Goal: Navigation & Orientation: Find specific page/section

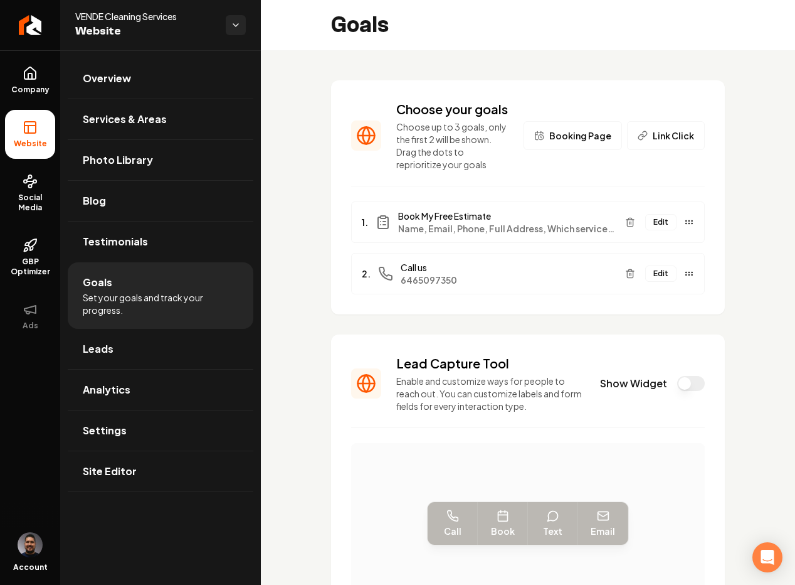
click at [277, 192] on div "Choose your goals Choose up to 3 goals, only the first 2 will be shown. Drag th…" at bounding box center [528, 452] width 534 height 804
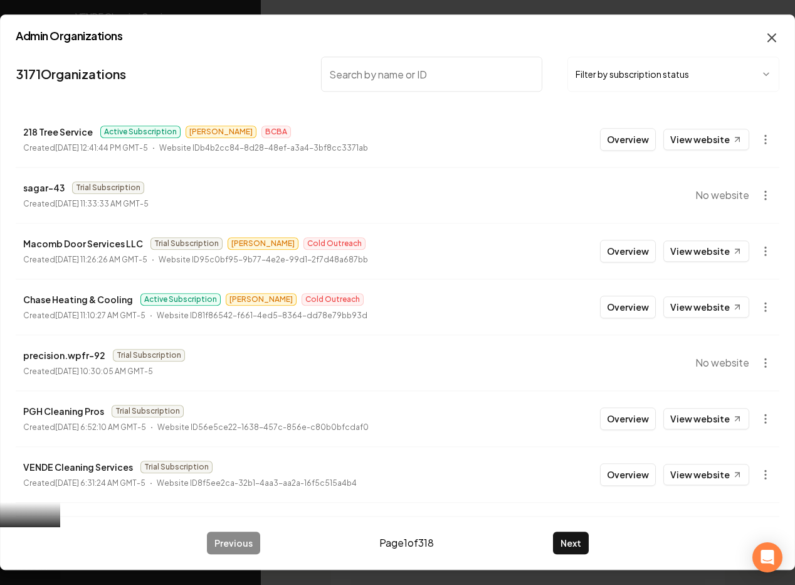
click at [770, 38] on icon "button" at bounding box center [772, 37] width 15 height 15
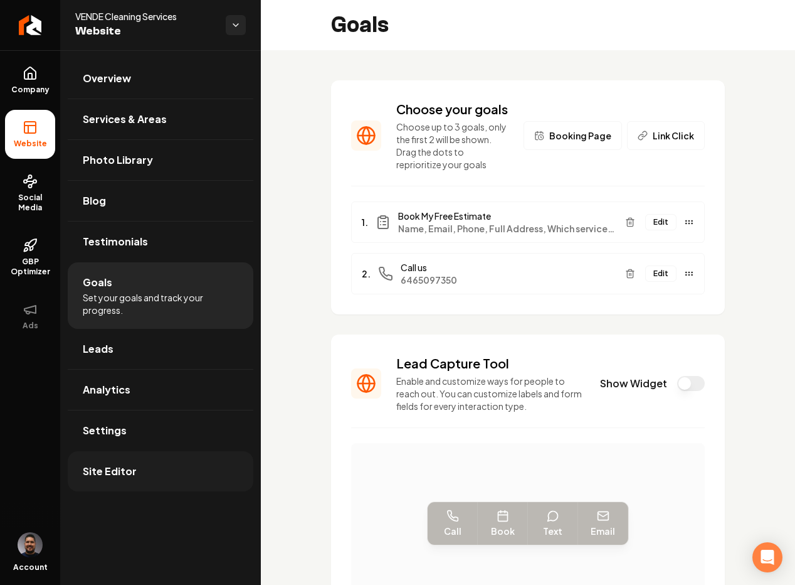
click at [157, 485] on link "Site Editor" at bounding box center [161, 471] width 186 height 40
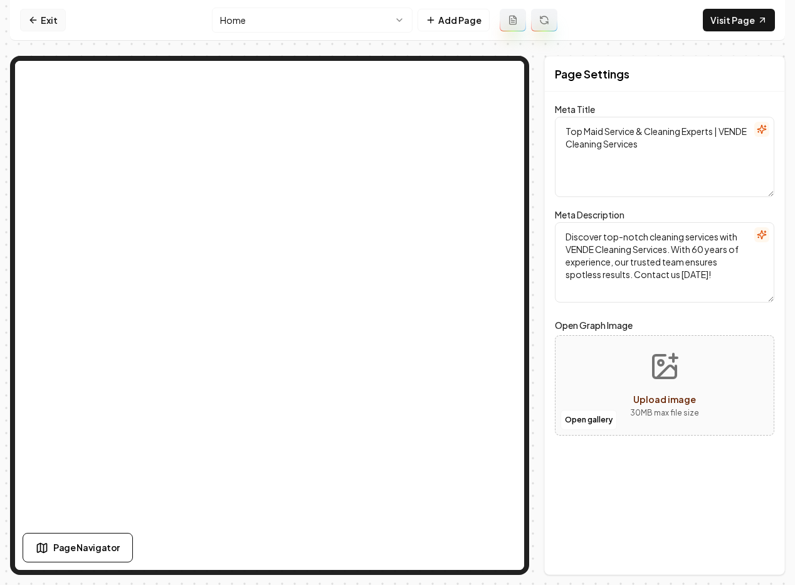
click at [51, 17] on link "Exit" at bounding box center [43, 20] width 46 height 23
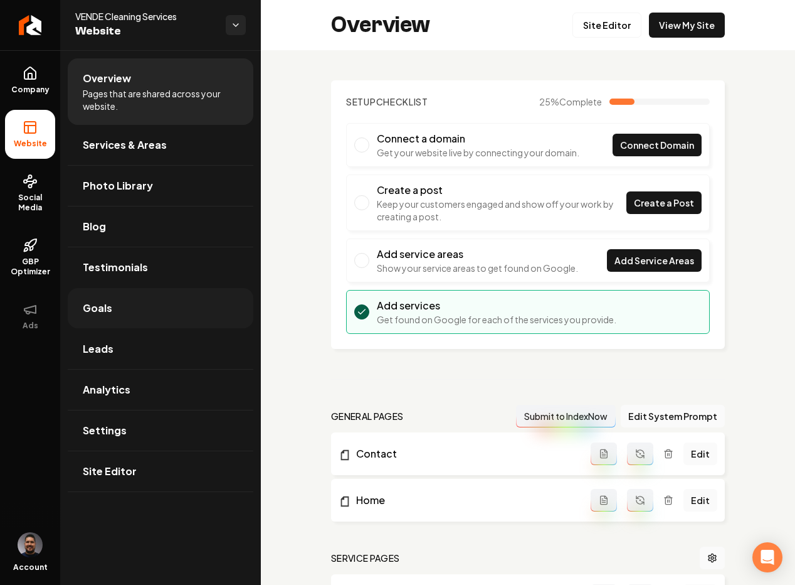
click at [114, 311] on link "Goals" at bounding box center [161, 308] width 186 height 40
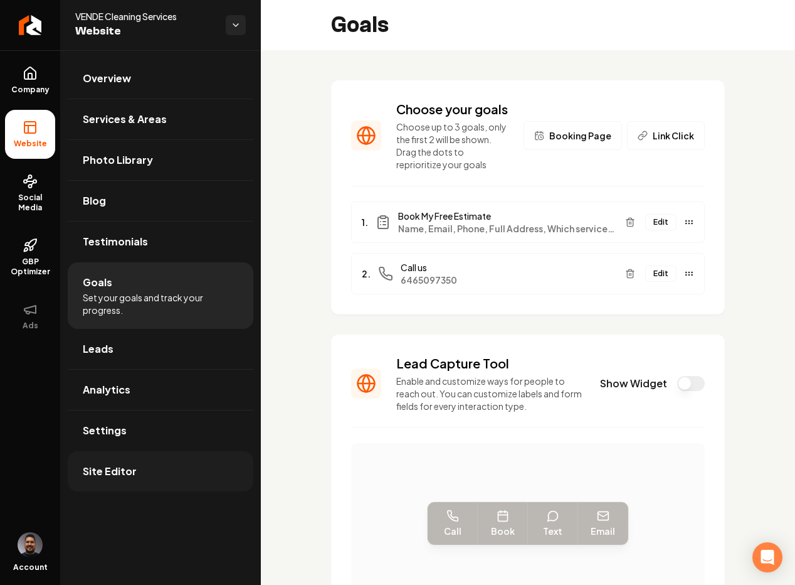
click at [130, 468] on span "Site Editor" at bounding box center [110, 470] width 54 height 15
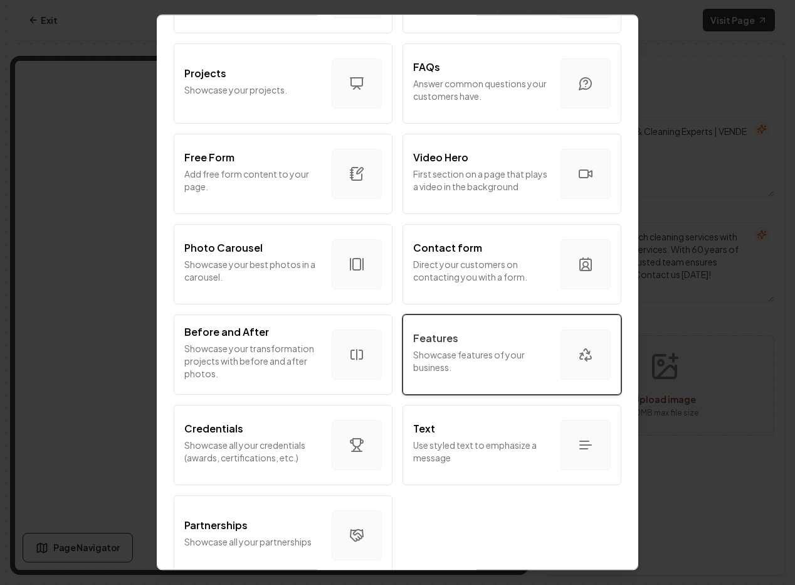
scroll to position [628, 0]
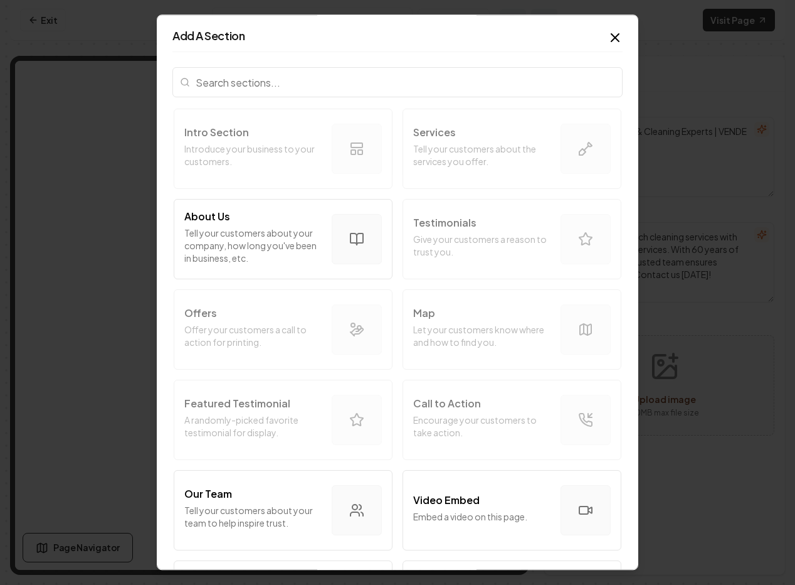
click at [608, 34] on icon "button" at bounding box center [615, 37] width 15 height 15
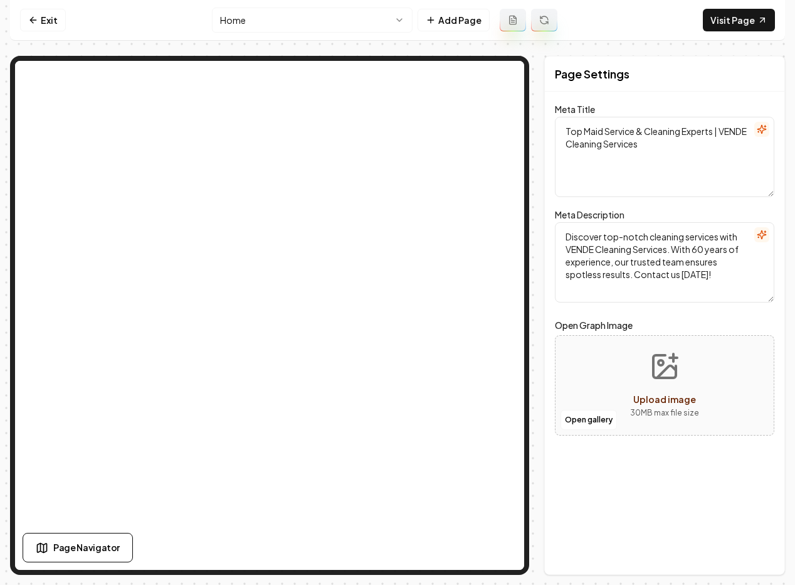
click at [255, 24] on html "Computer Required This feature is only available on a computer. Please switch t…" at bounding box center [397, 292] width 795 height 585
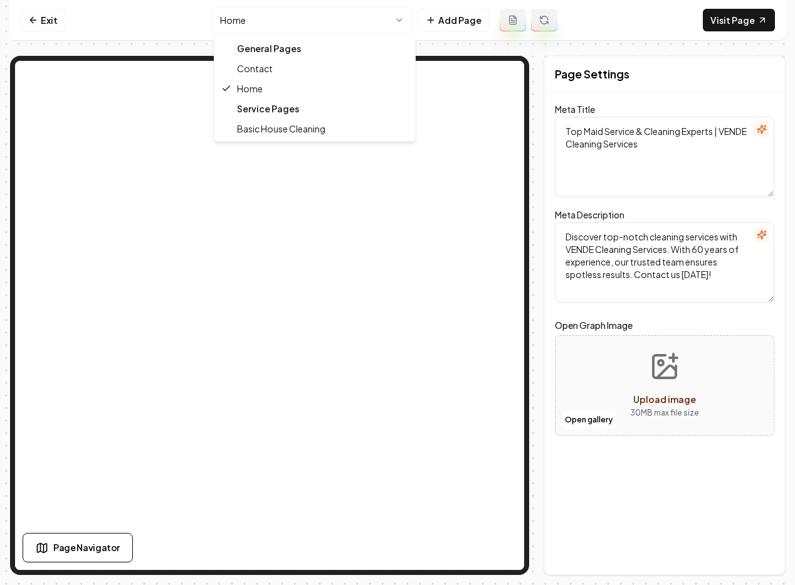
click at [260, 108] on div "Service Pages" at bounding box center [315, 108] width 196 height 20
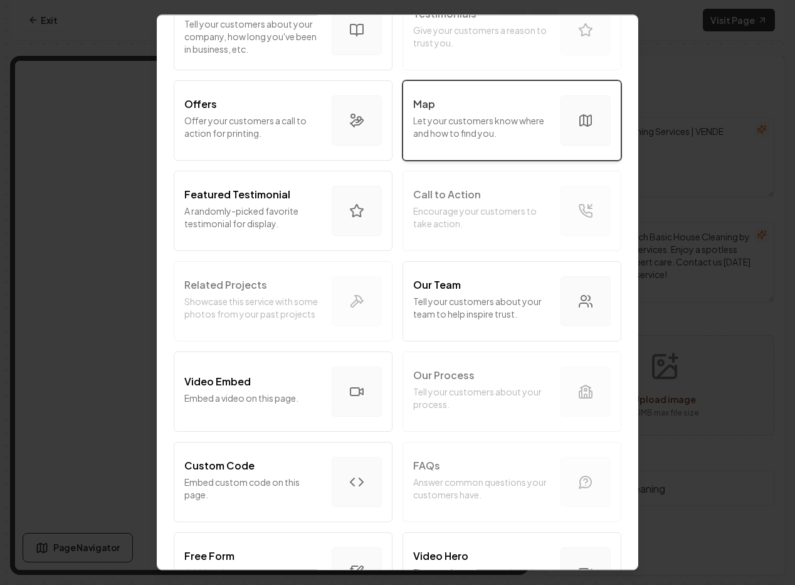
scroll to position [255, 0]
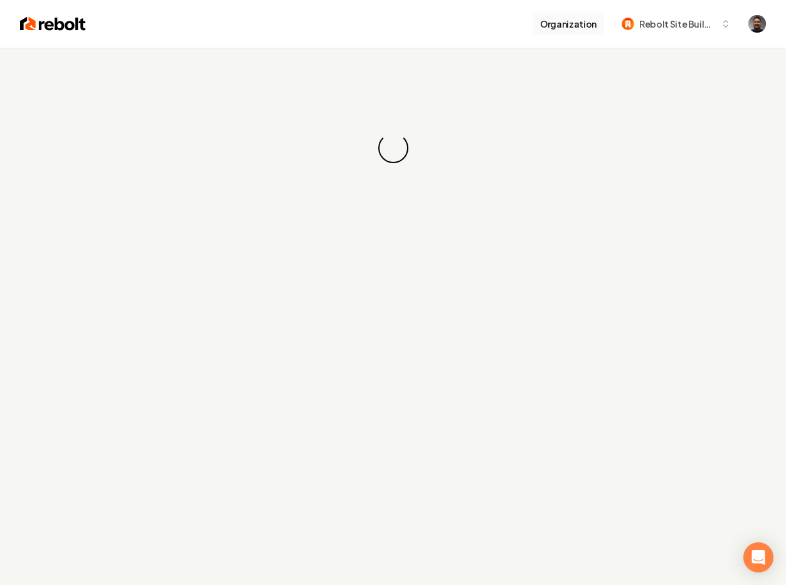
click at [578, 25] on button "Organization" at bounding box center [567, 24] width 71 height 23
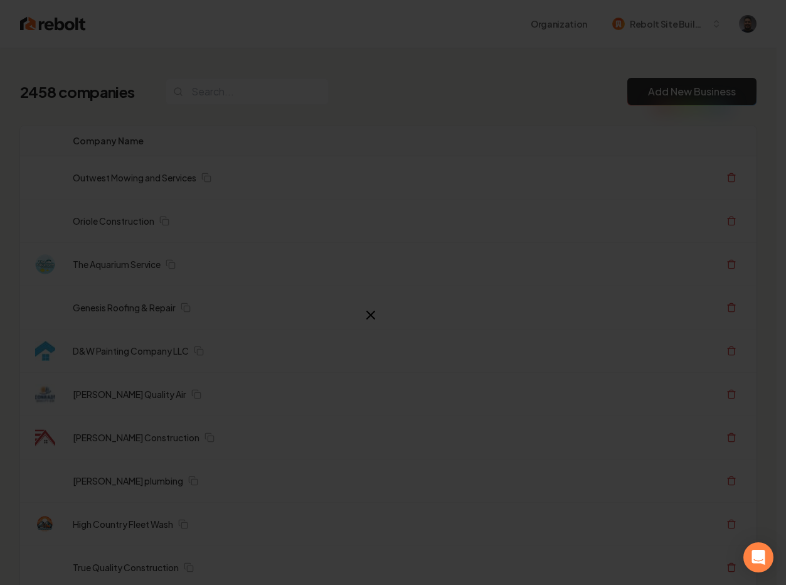
drag, startPoint x: 578, startPoint y: 25, endPoint x: 568, endPoint y: 27, distance: 10.2
click at [568, 27] on div at bounding box center [393, 292] width 786 height 585
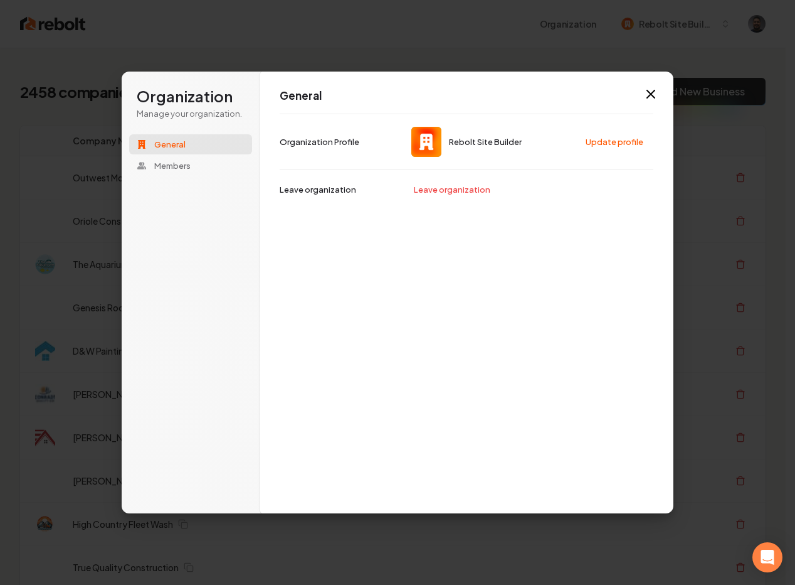
click at [652, 93] on icon "button" at bounding box center [650, 94] width 15 height 15
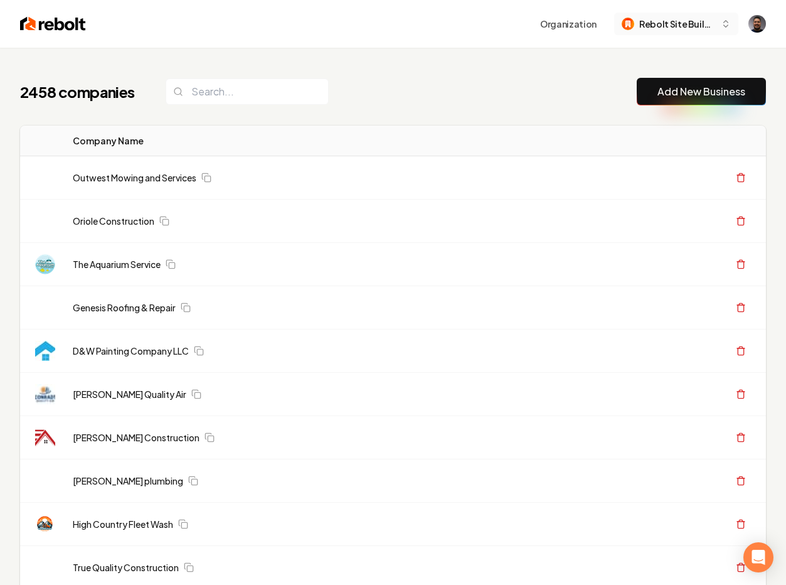
click at [638, 19] on div "Rebolt Site Builder" at bounding box center [669, 24] width 94 height 13
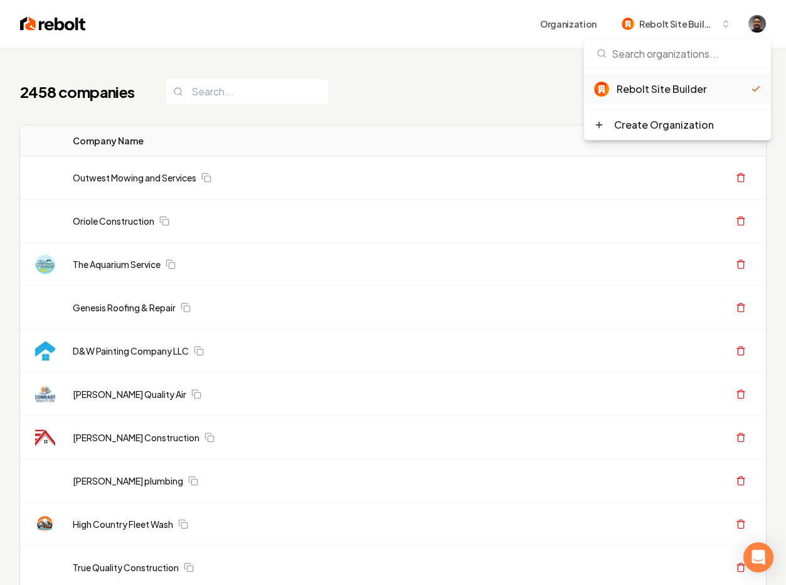
click at [353, 83] on div "2458 companies Add New Business" at bounding box center [393, 92] width 746 height 28
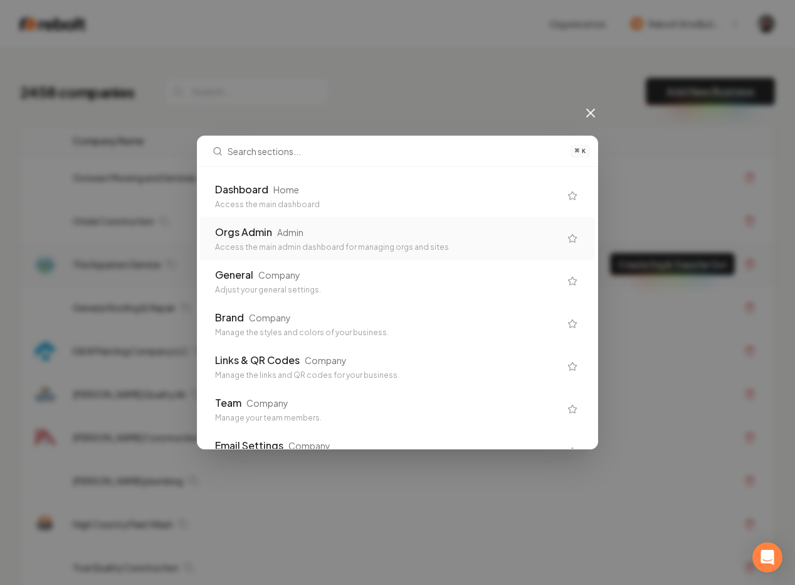
click at [244, 247] on div "Access the main admin dashboard for managing orgs and sites" at bounding box center [387, 247] width 345 height 10
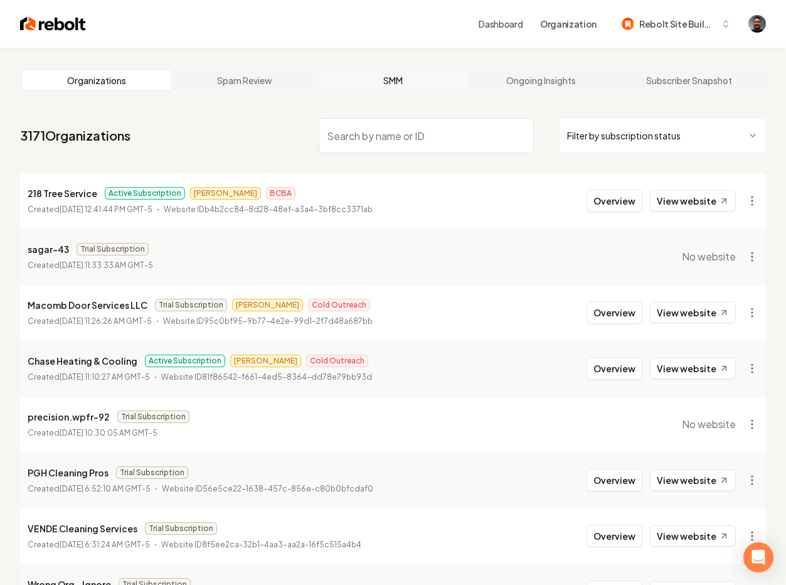
click at [398, 82] on link "SMM" at bounding box center [393, 80] width 148 height 20
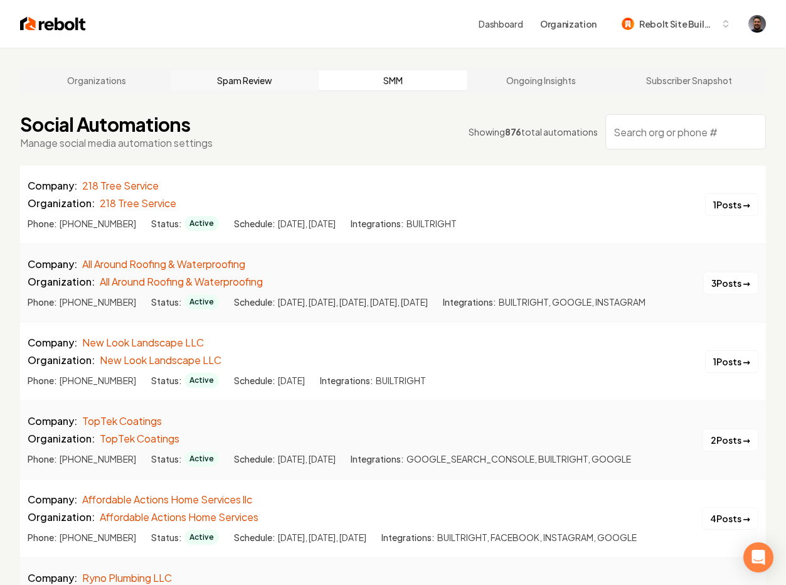
click at [267, 86] on link "Spam Review" at bounding box center [245, 80] width 148 height 20
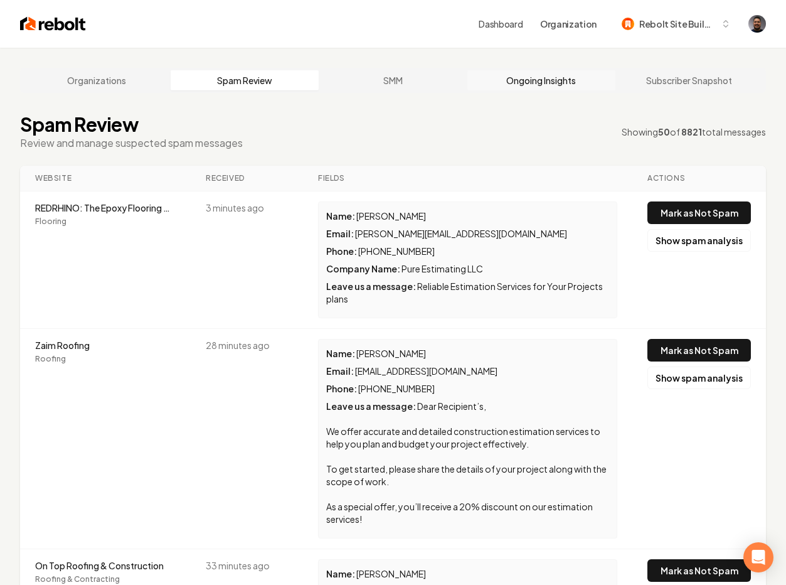
click at [523, 82] on link "Ongoing Insights" at bounding box center [541, 80] width 148 height 20
